Goal: Find specific page/section: Find specific page/section

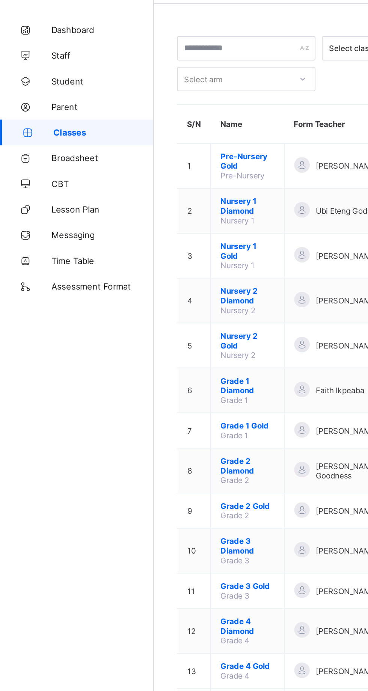
click at [47, 118] on span "Broadsheet" at bounding box center [60, 120] width 60 height 6
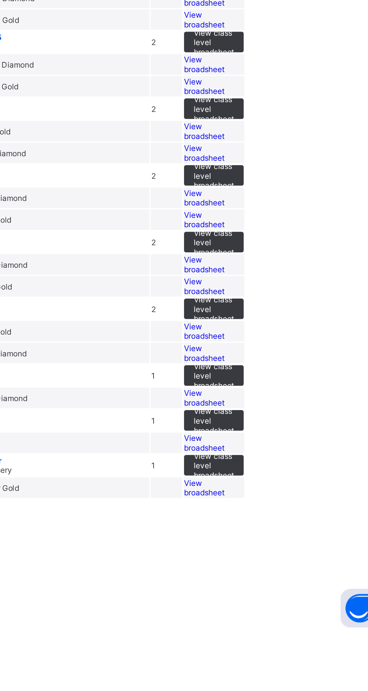
click at [276, 353] on span "View class level broadsheet" at bounding box center [264, 344] width 24 height 17
